Goal: Information Seeking & Learning: Compare options

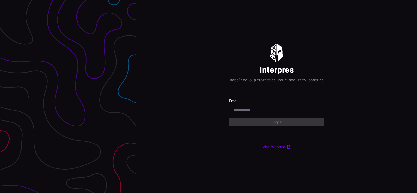
click at [251, 111] on input "email" at bounding box center [276, 110] width 87 height 5
type input "**********"
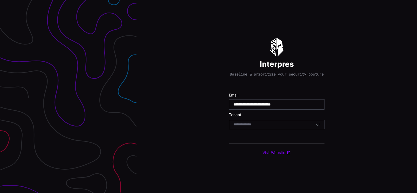
click at [270, 127] on div "Select Tenant" at bounding box center [274, 124] width 82 height 5
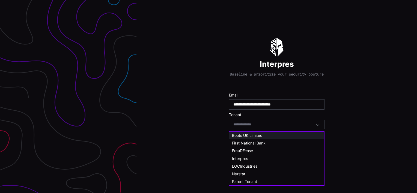
click at [261, 137] on span "Boots UK Limited" at bounding box center [247, 135] width 31 height 5
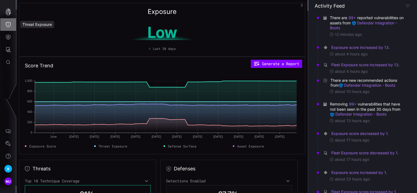
click at [7, 22] on icon "Threat Exposure" at bounding box center [8, 24] width 5 height 5
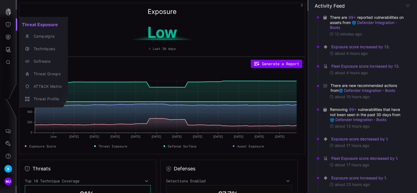
click at [9, 48] on div at bounding box center [208, 96] width 417 height 193
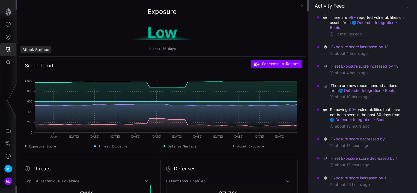
click at [7, 51] on icon "Attack Surface" at bounding box center [8, 49] width 5 height 5
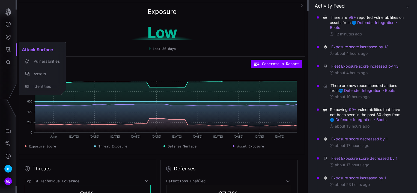
click at [7, 39] on div at bounding box center [208, 96] width 417 height 193
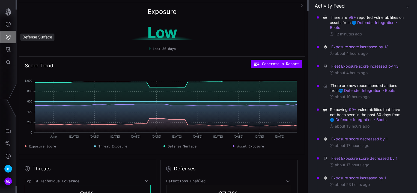
click at [8, 39] on icon "Defense Surface" at bounding box center [7, 36] width 5 height 5
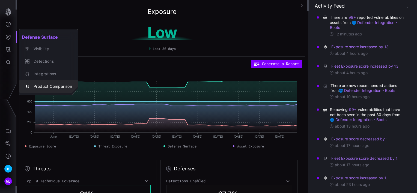
click at [50, 85] on div "Product Comparison" at bounding box center [51, 86] width 41 height 7
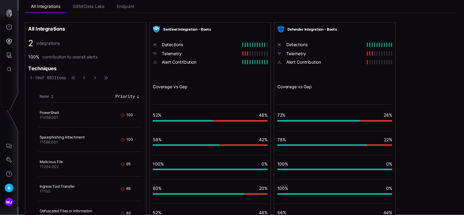
scroll to position [24, 0]
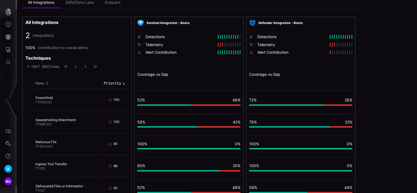
drag, startPoint x: 394, startPoint y: 69, endPoint x: 392, endPoint y: 34, distance: 35.0
click at [392, 34] on div "All Integrations 2 integrations 100% contribution to overall alerts Techniques …" at bounding box center [216, 167] width 389 height 300
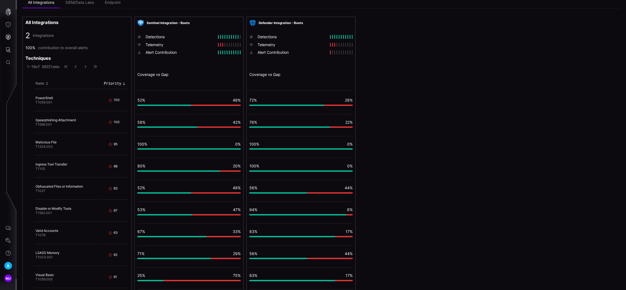
scroll to position [0, 0]
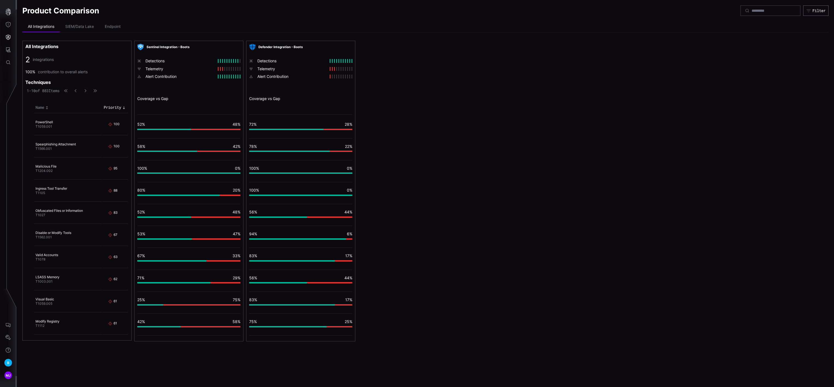
drag, startPoint x: 405, startPoint y: 0, endPoint x: 476, endPoint y: 207, distance: 218.6
click at [417, 193] on div "All Integrations 2 integrations 100% contribution to overall alerts Techniques …" at bounding box center [425, 191] width 807 height 300
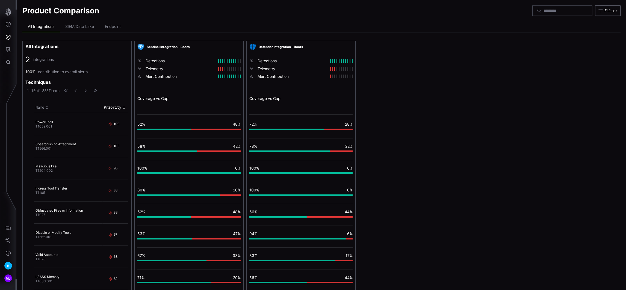
drag, startPoint x: 755, startPoint y: 0, endPoint x: 407, endPoint y: 87, distance: 358.7
click at [407, 87] on div "All Integrations 2 integrations 100% contribution to overall alerts Techniques …" at bounding box center [321, 191] width 598 height 300
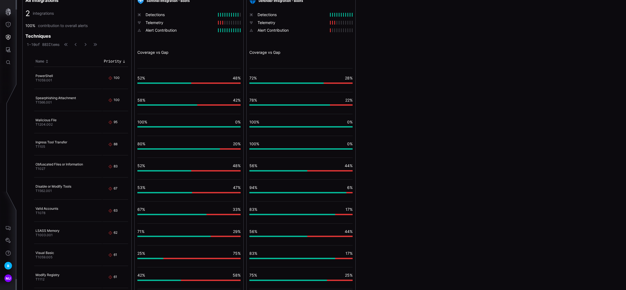
scroll to position [57, 0]
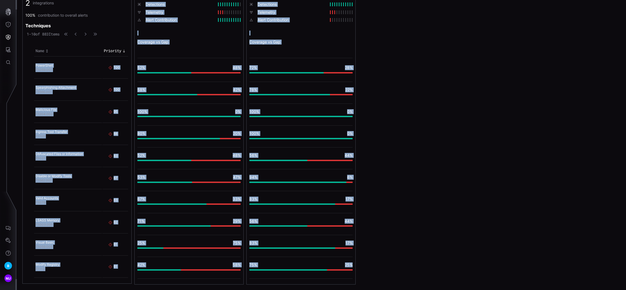
drag, startPoint x: 354, startPoint y: 271, endPoint x: 103, endPoint y: 61, distance: 327.4
click at [103, 61] on div "All Integrations 2 integrations 100% contribution to overall alerts Techniques …" at bounding box center [188, 134] width 333 height 300
click at [417, 140] on div "All Integrations 2 integrations 100% contribution to overall alerts Techniques …" at bounding box center [321, 134] width 598 height 300
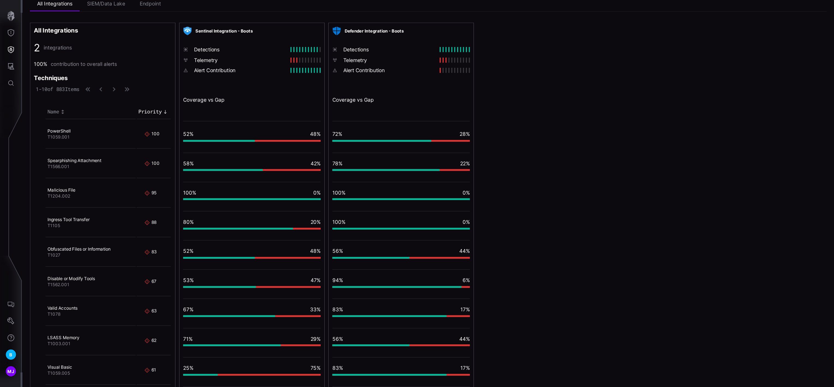
scroll to position [0, 0]
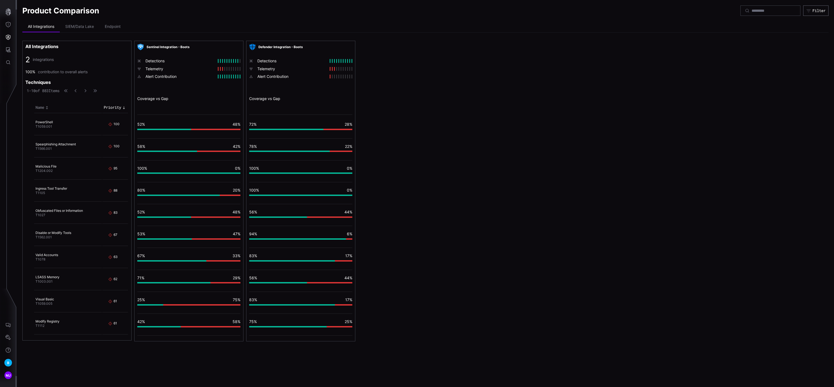
drag, startPoint x: 591, startPoint y: 0, endPoint x: 451, endPoint y: 174, distance: 222.9
click at [417, 174] on div "All Integrations 2 integrations 100% contribution to overall alerts Techniques …" at bounding box center [425, 191] width 807 height 300
click at [74, 29] on li "SIEM/Data Lake" at bounding box center [80, 26] width 40 height 11
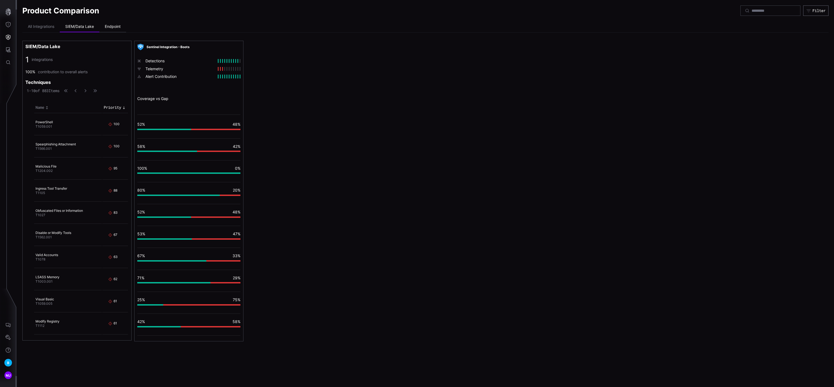
click at [110, 26] on li "Endpoint" at bounding box center [112, 26] width 27 height 11
click at [39, 32] on li "All Integrations" at bounding box center [40, 26] width 37 height 11
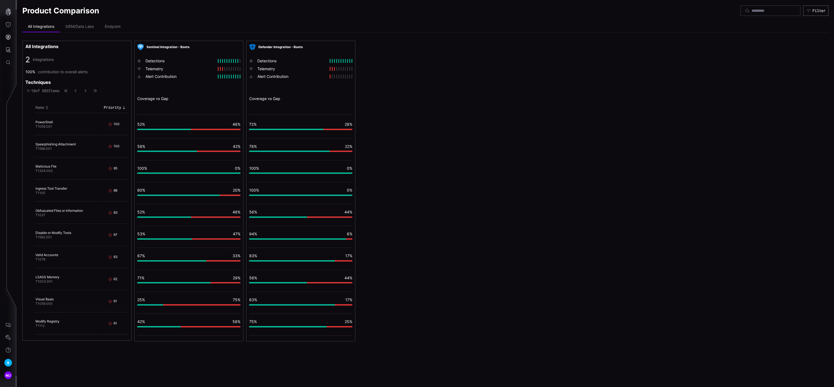
click at [417, 193] on div "All Integrations 2 integrations 100% contribution to overall alerts Techniques …" at bounding box center [425, 191] width 807 height 300
click at [267, 68] on div "Telemetry" at bounding box center [292, 68] width 70 height 5
